Goal: Check status

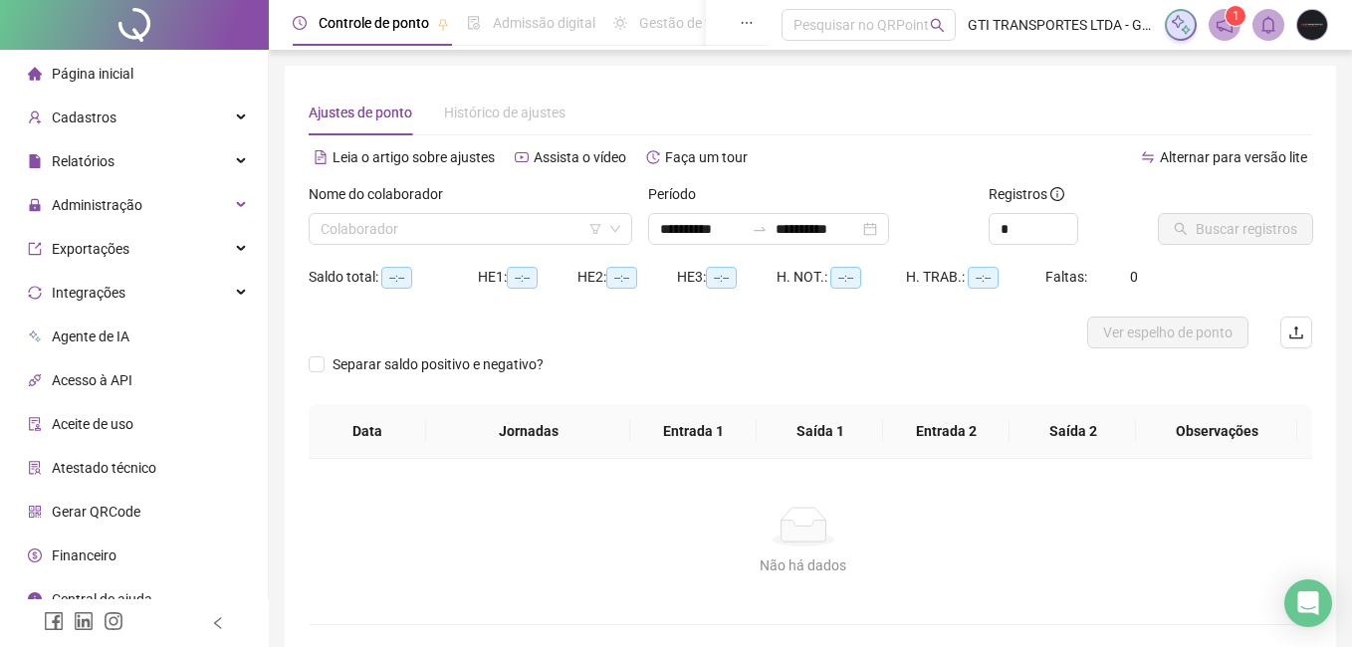
type input "**********"
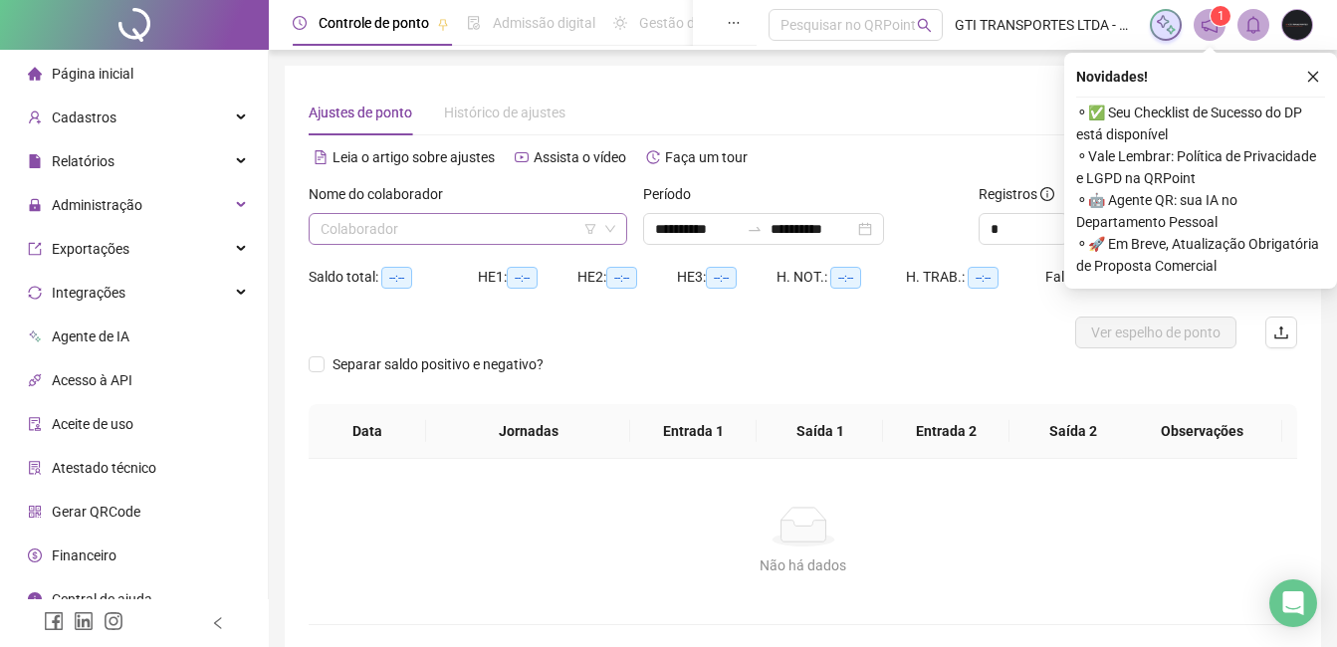
click at [490, 244] on div "Colaborador" at bounding box center [468, 229] width 319 height 32
click at [665, 228] on input "**********" at bounding box center [697, 229] width 84 height 22
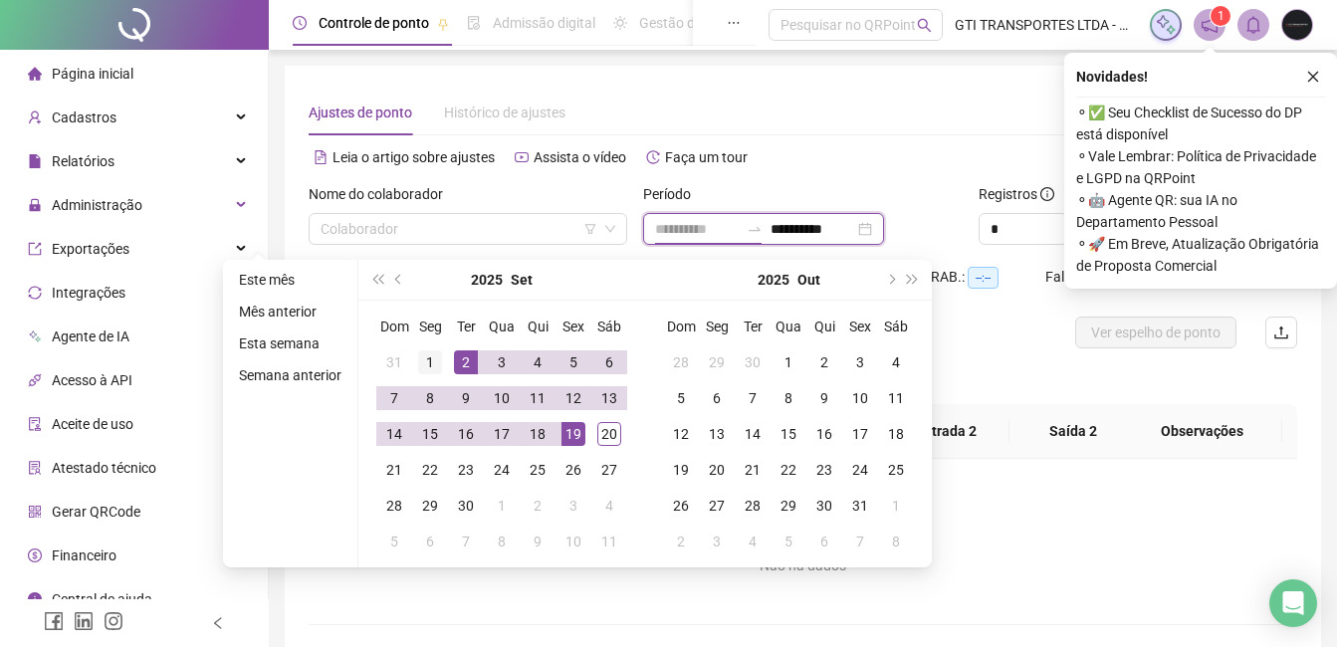
type input "**********"
click at [424, 360] on div "1" at bounding box center [430, 362] width 24 height 24
type input "**********"
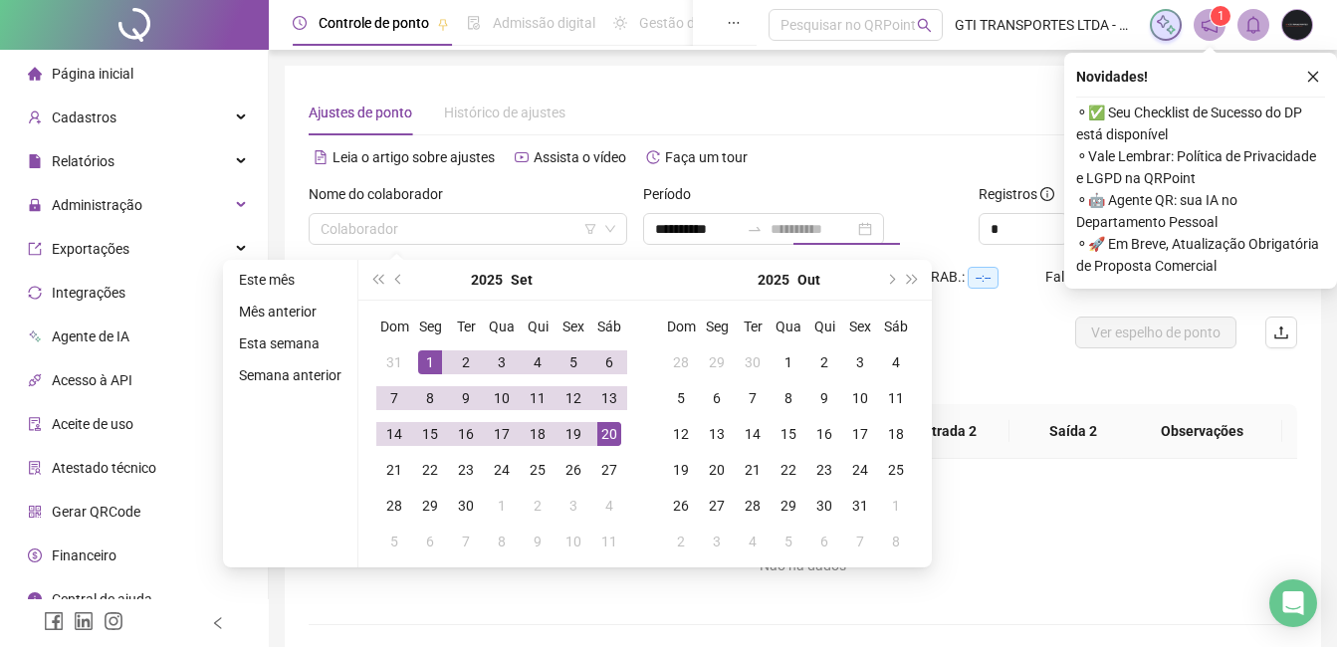
click at [601, 434] on div "20" at bounding box center [609, 434] width 24 height 24
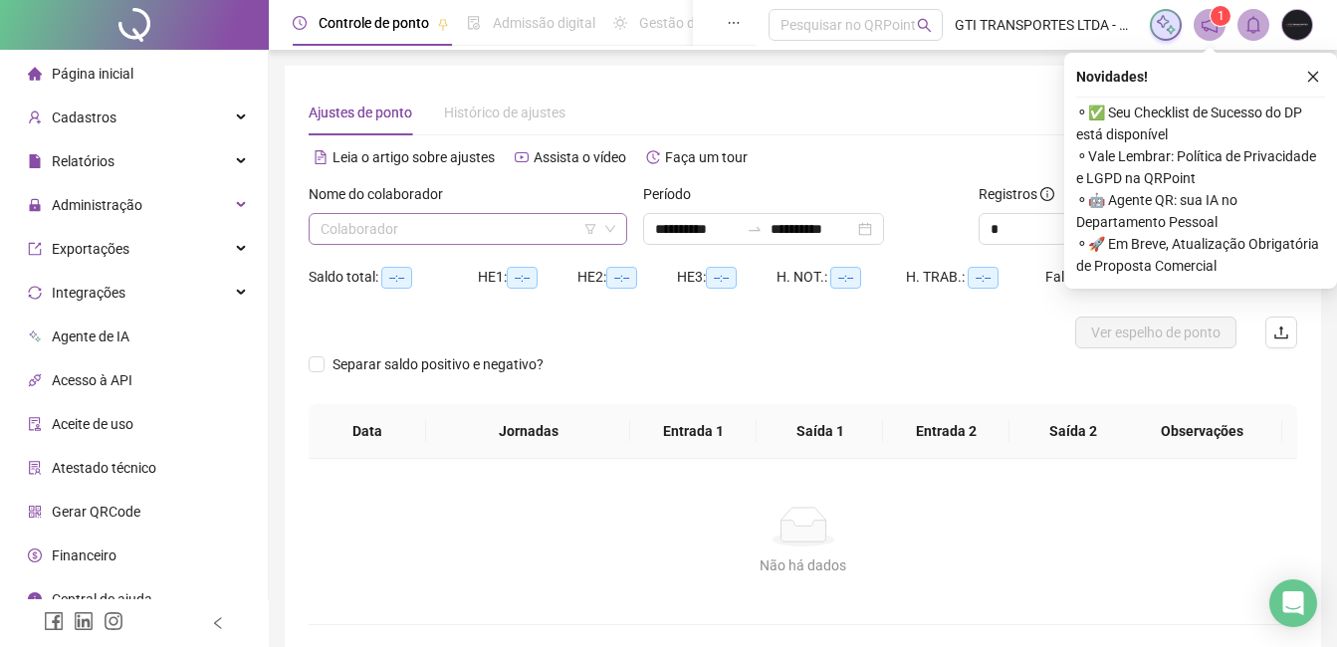
click at [418, 243] on input "search" at bounding box center [459, 229] width 277 height 30
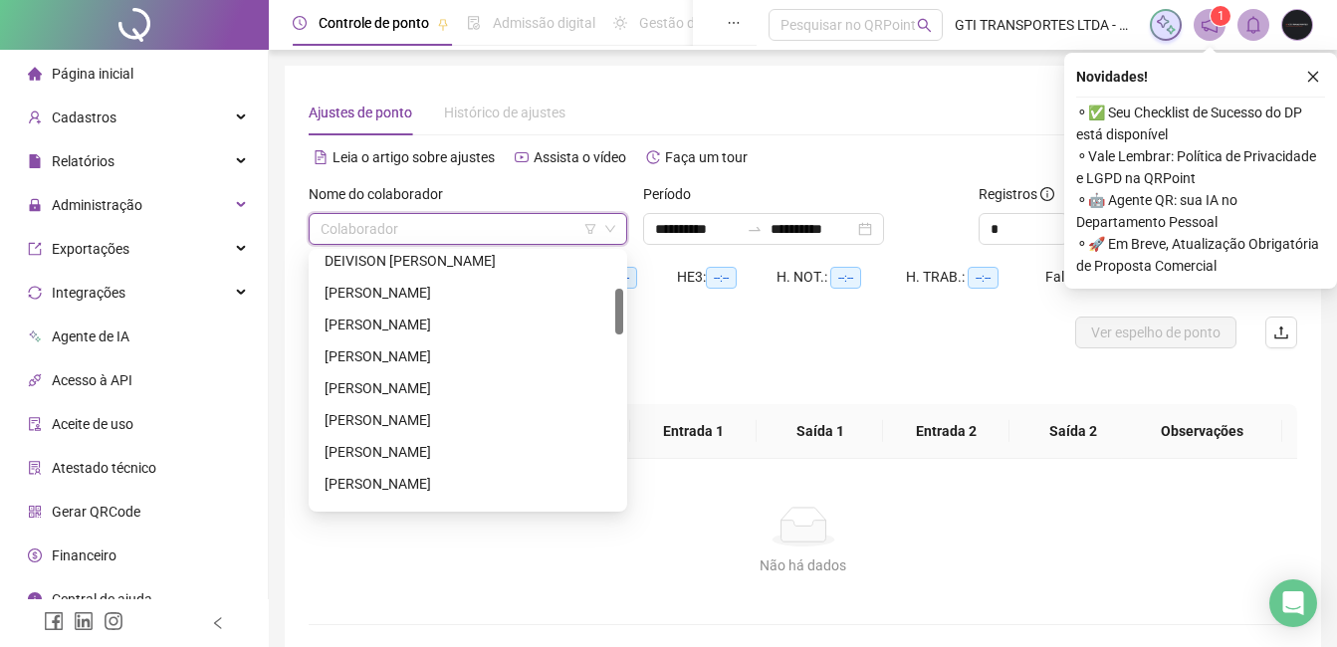
scroll to position [299, 0]
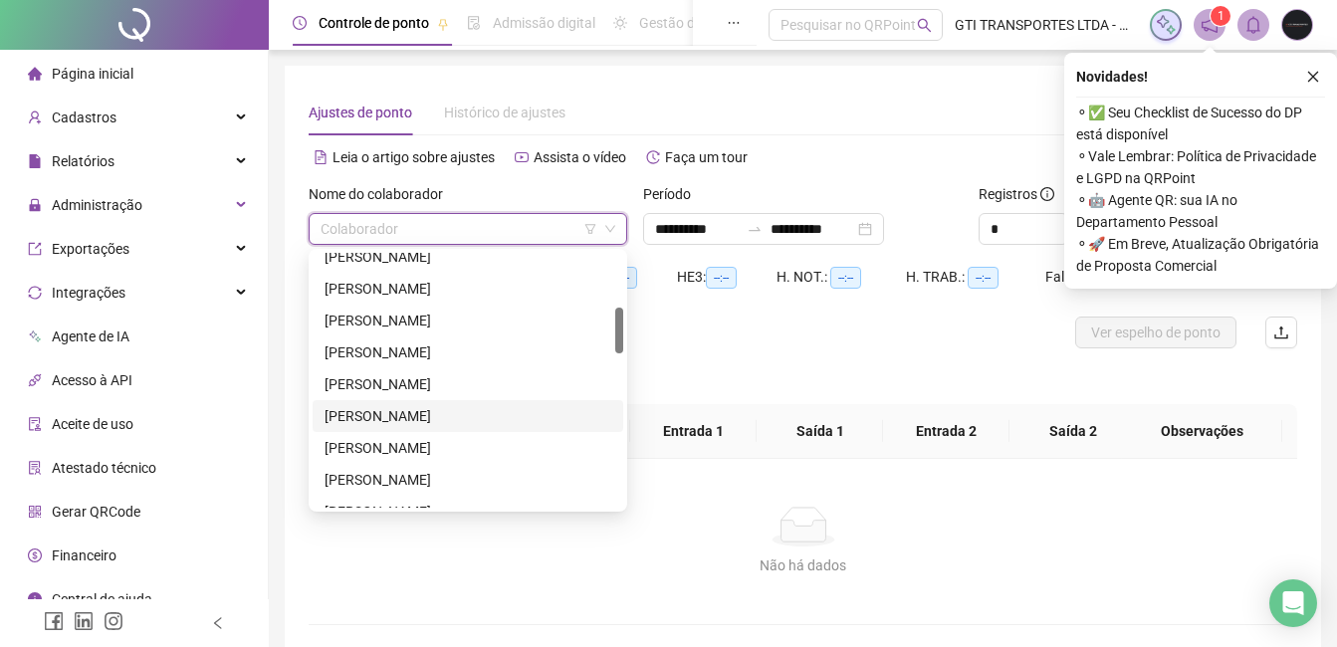
click at [466, 422] on div "[PERSON_NAME]" at bounding box center [468, 416] width 287 height 22
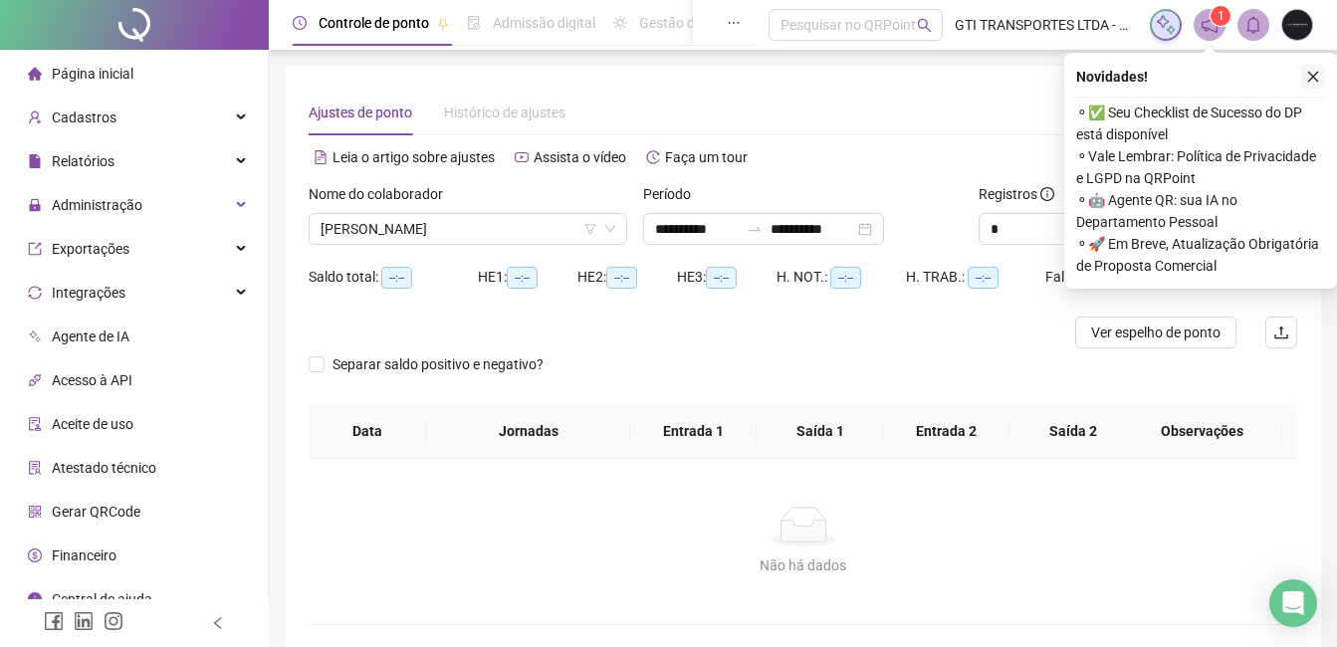
click at [1316, 83] on icon "close" at bounding box center [1313, 77] width 14 height 14
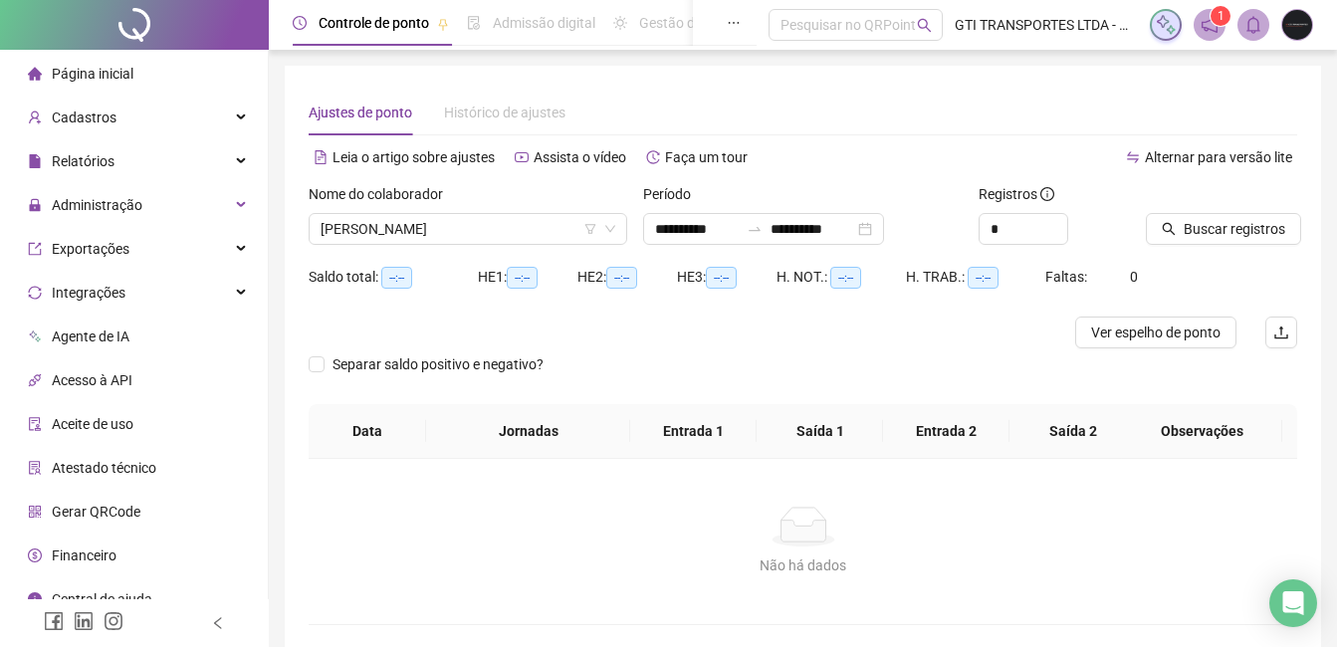
click at [1253, 248] on div "Buscar registros" at bounding box center [1221, 222] width 167 height 78
click at [1254, 234] on span "Buscar registros" at bounding box center [1235, 229] width 102 height 22
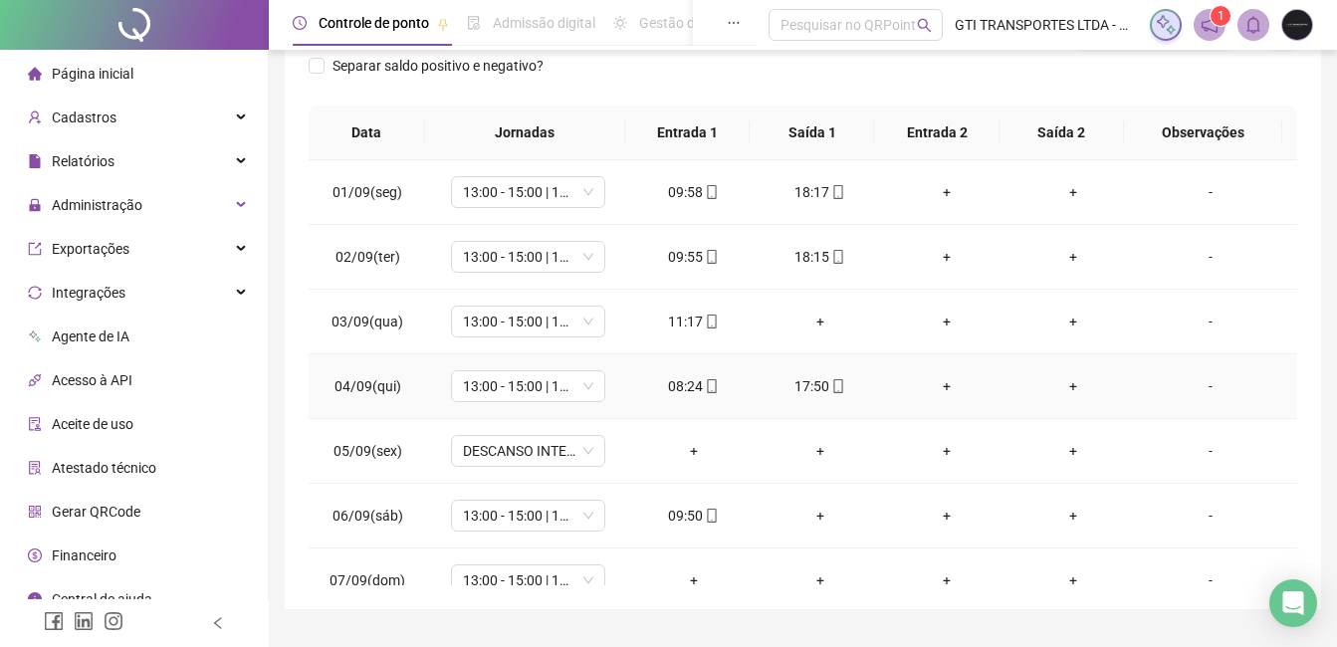
scroll to position [0, 0]
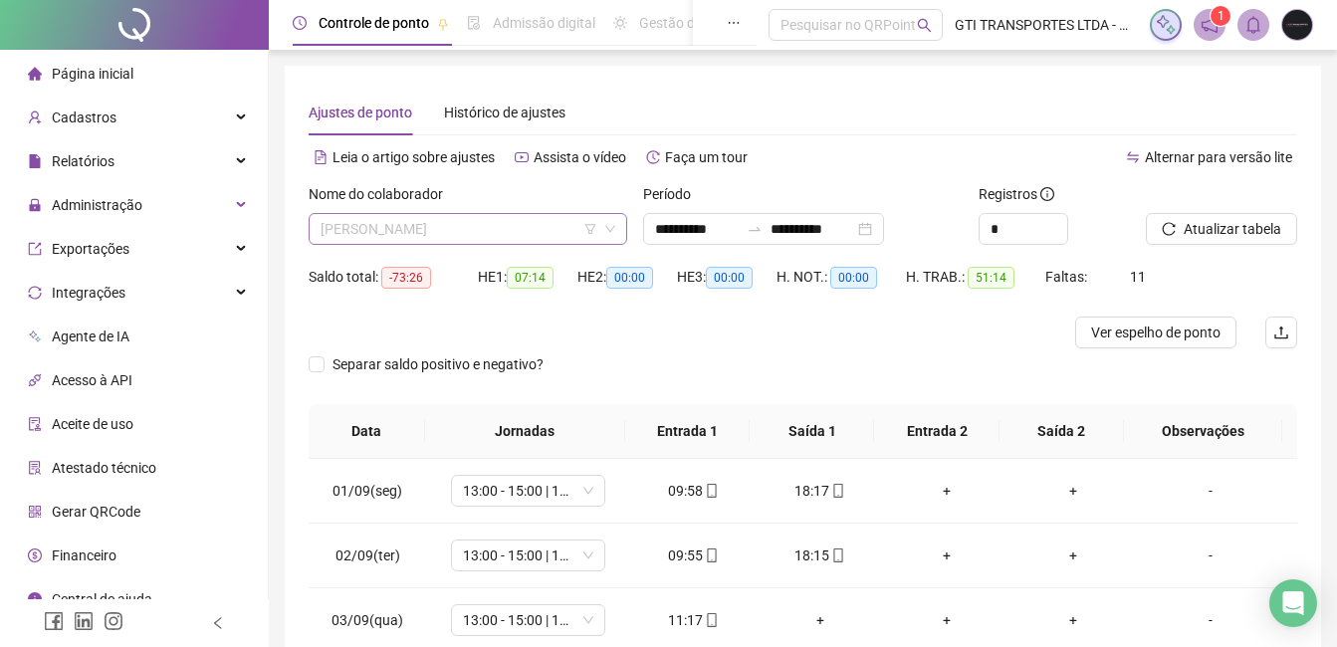
click at [561, 226] on span "[PERSON_NAME]" at bounding box center [468, 229] width 295 height 30
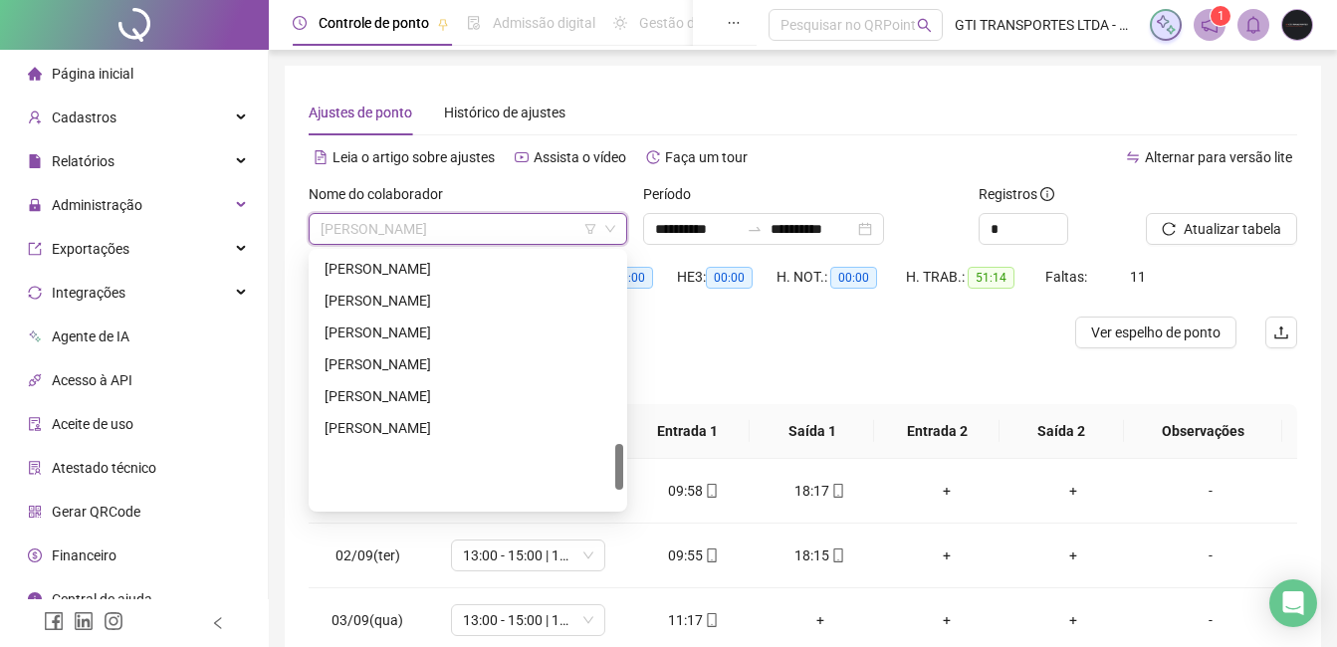
scroll to position [1047, 0]
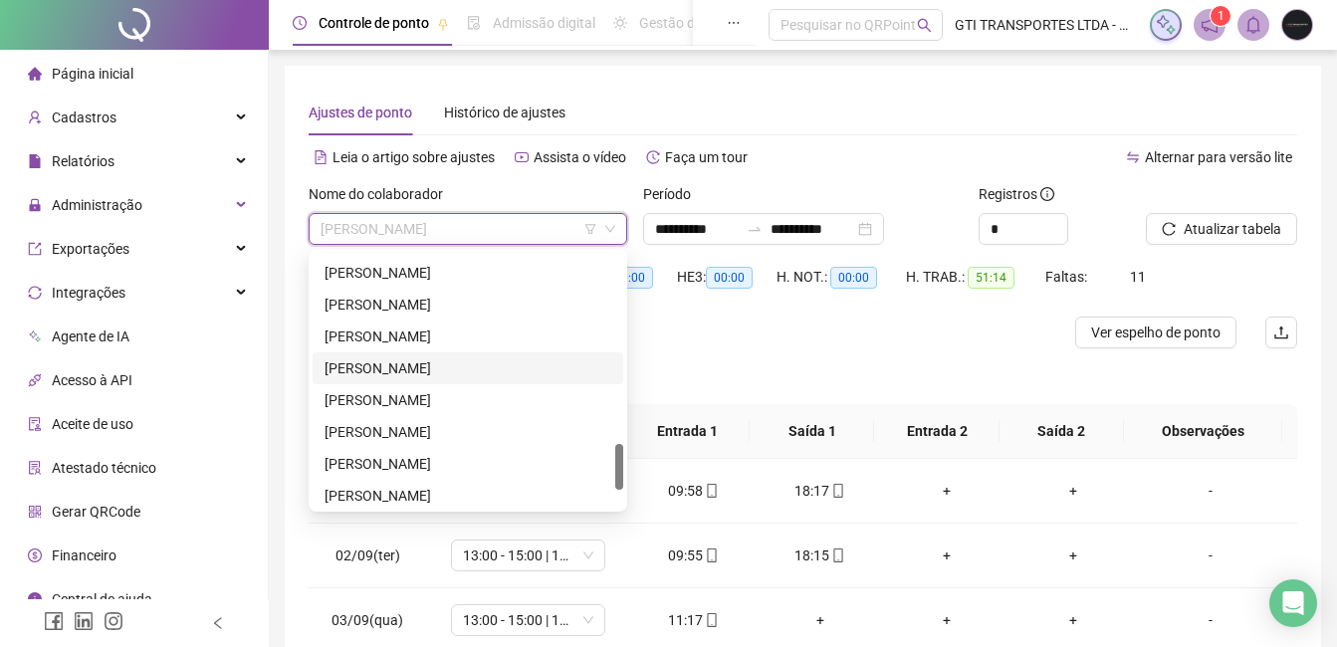
click at [451, 371] on div "[PERSON_NAME]" at bounding box center [468, 368] width 287 height 22
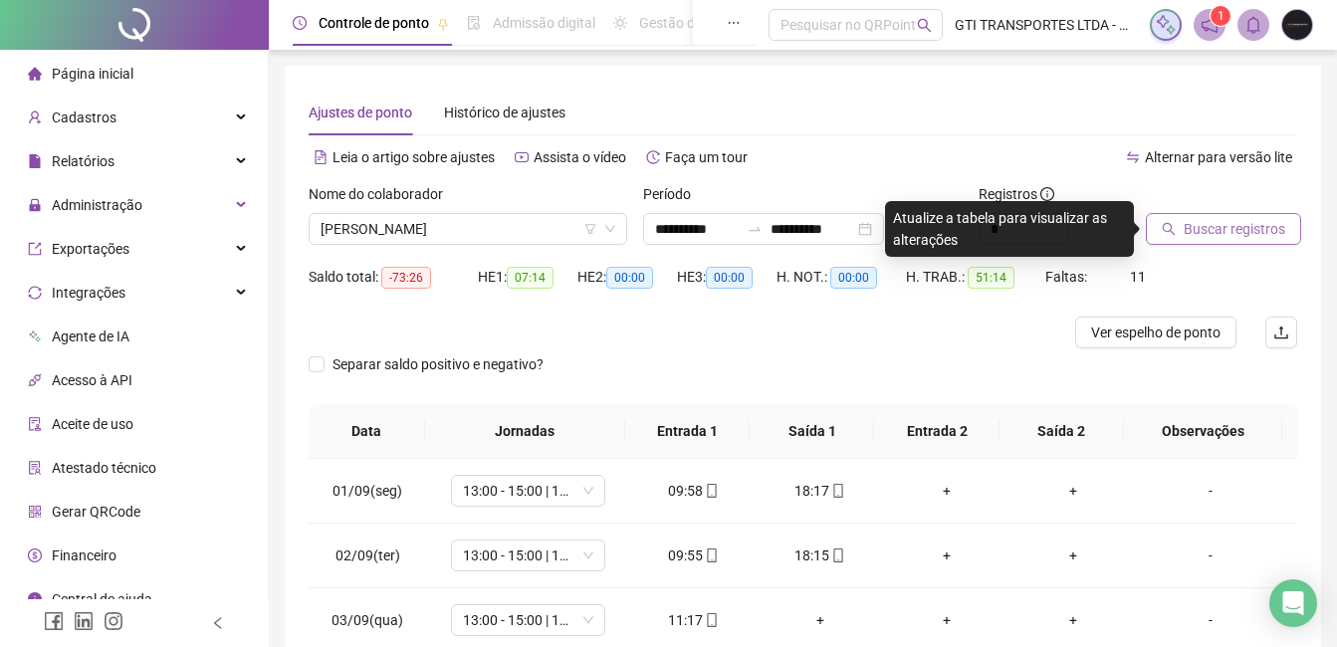
click at [1223, 240] on button "Buscar registros" at bounding box center [1223, 229] width 155 height 32
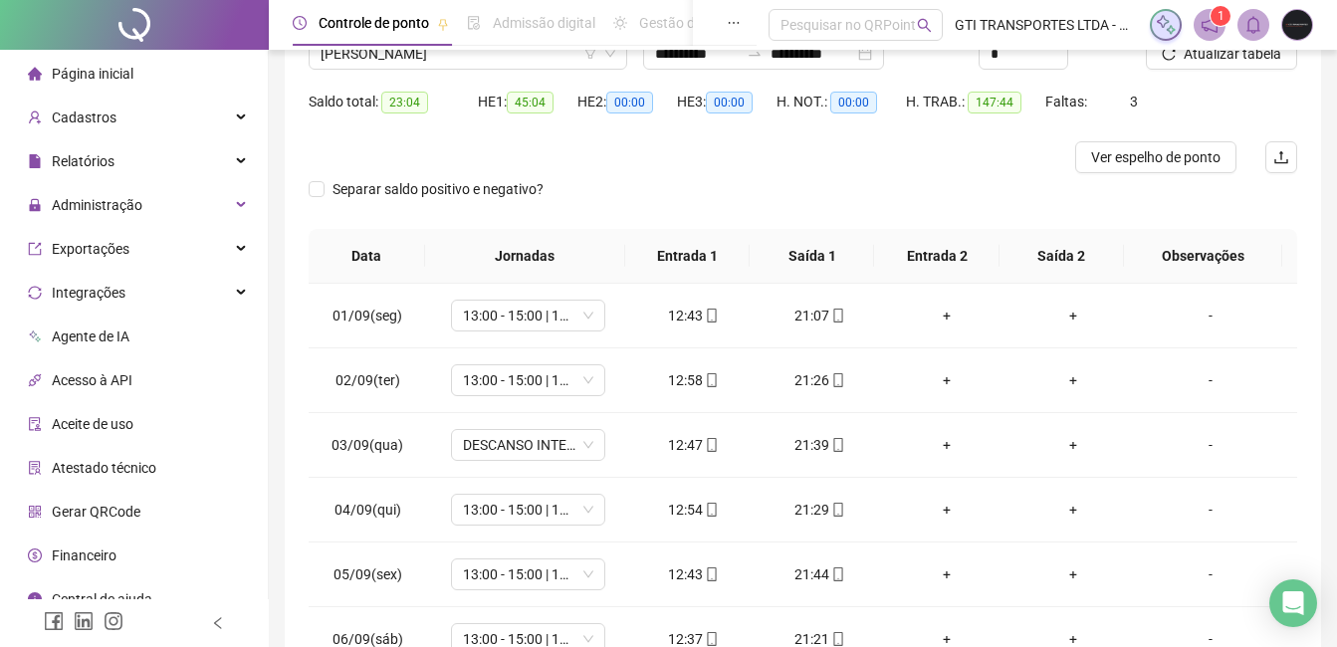
scroll to position [0, 0]
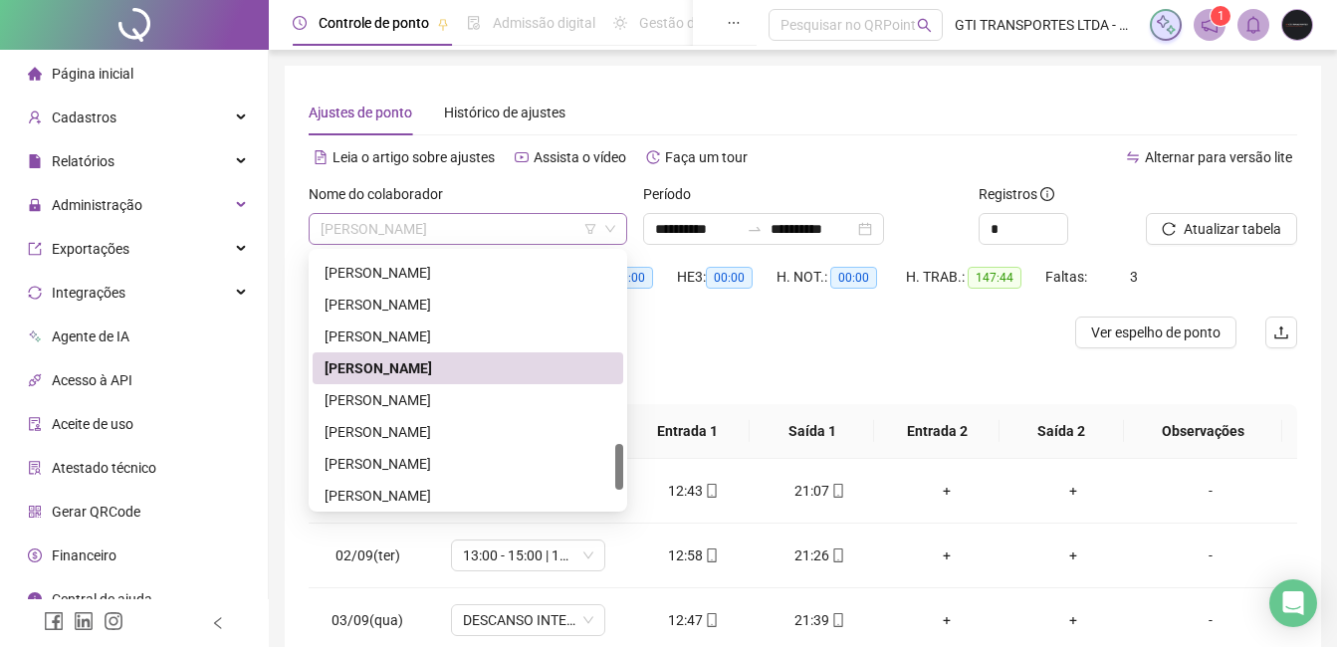
click at [451, 222] on span "[PERSON_NAME]" at bounding box center [468, 229] width 295 height 30
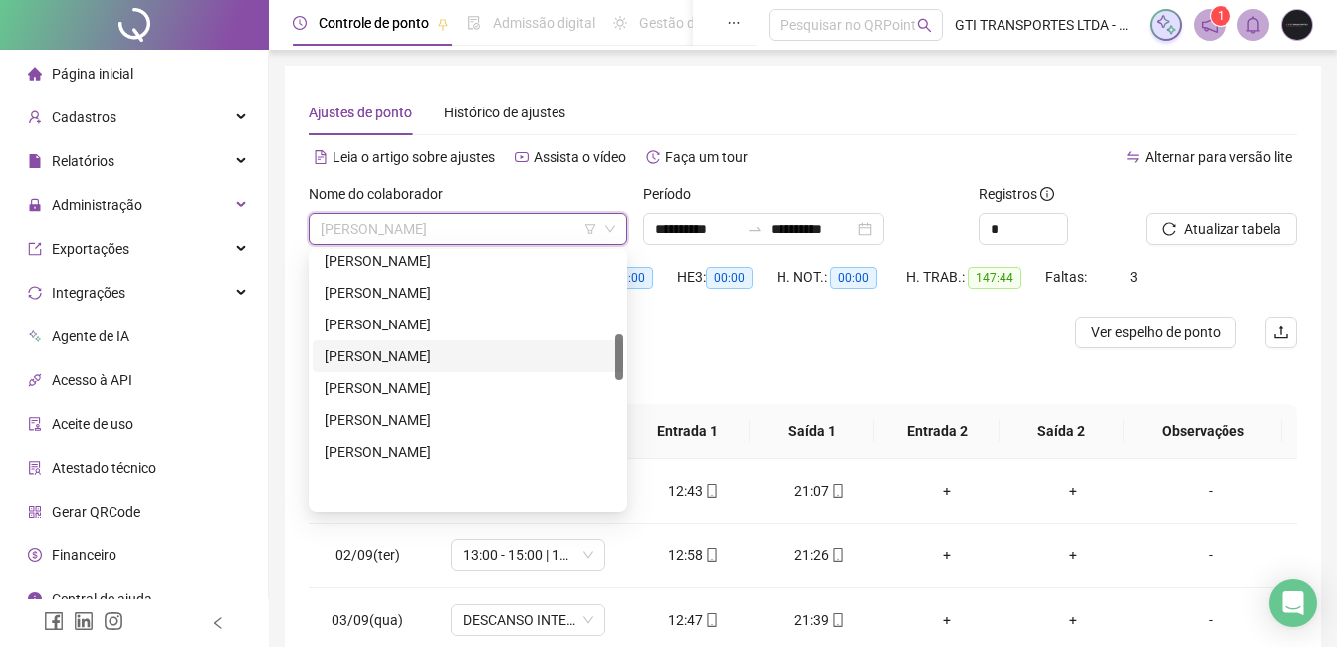
scroll to position [251, 0]
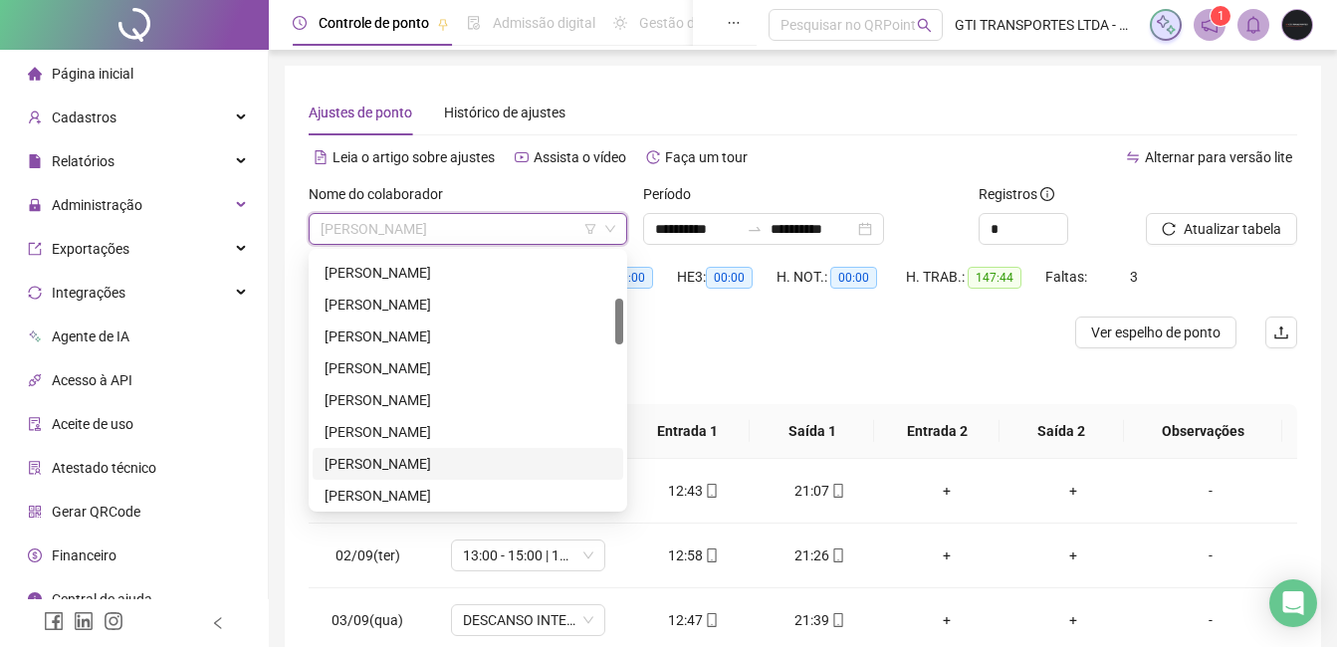
click at [376, 467] on div "[PERSON_NAME]" at bounding box center [468, 464] width 287 height 22
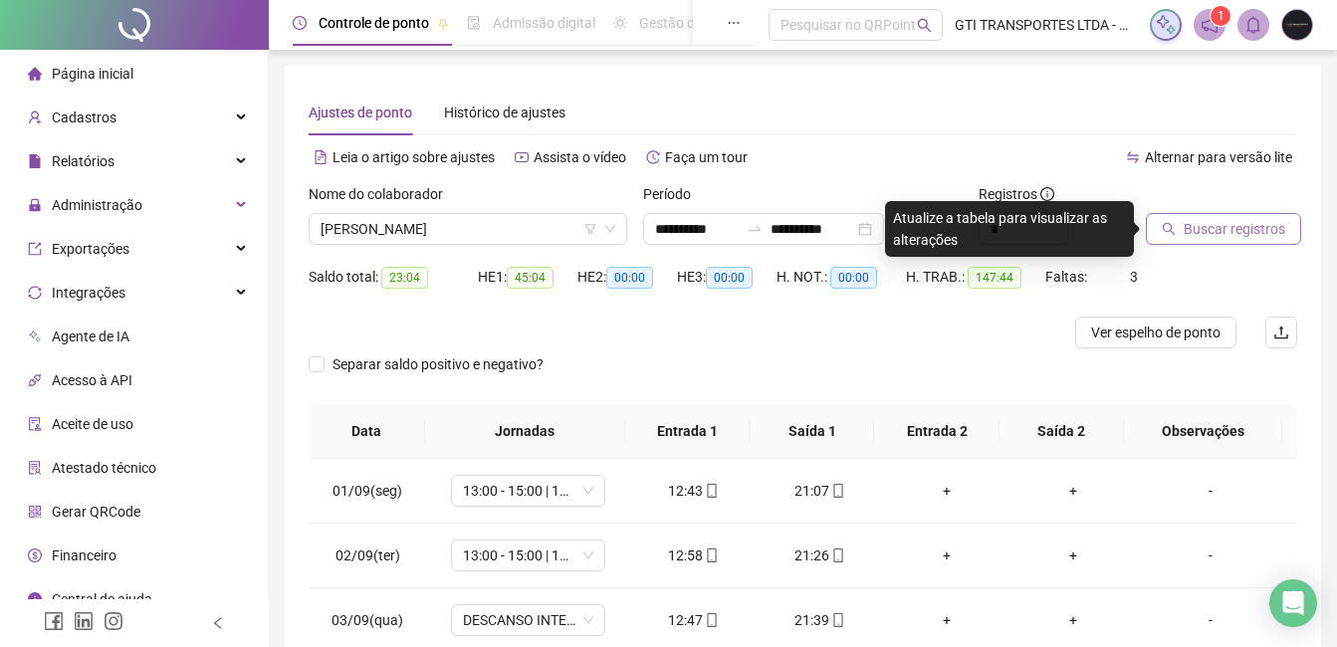
click at [1258, 226] on span "Buscar registros" at bounding box center [1235, 229] width 102 height 22
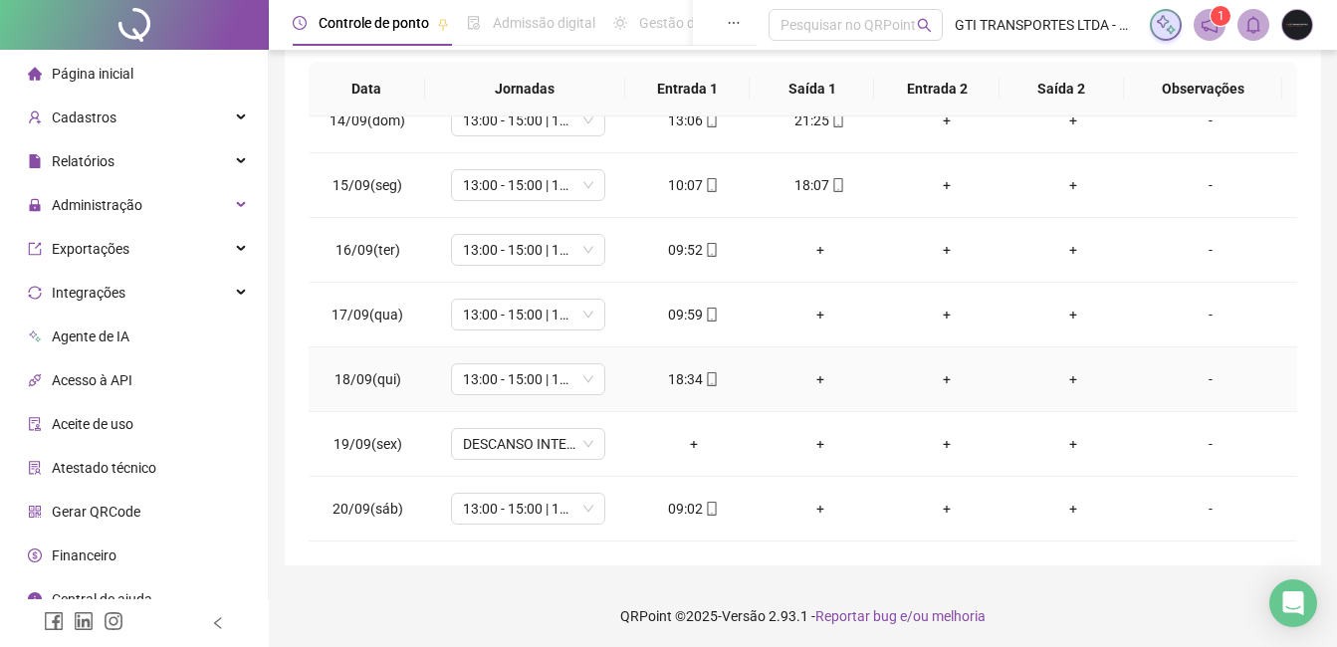
scroll to position [346, 0]
